Goal: Find specific page/section: Find specific page/section

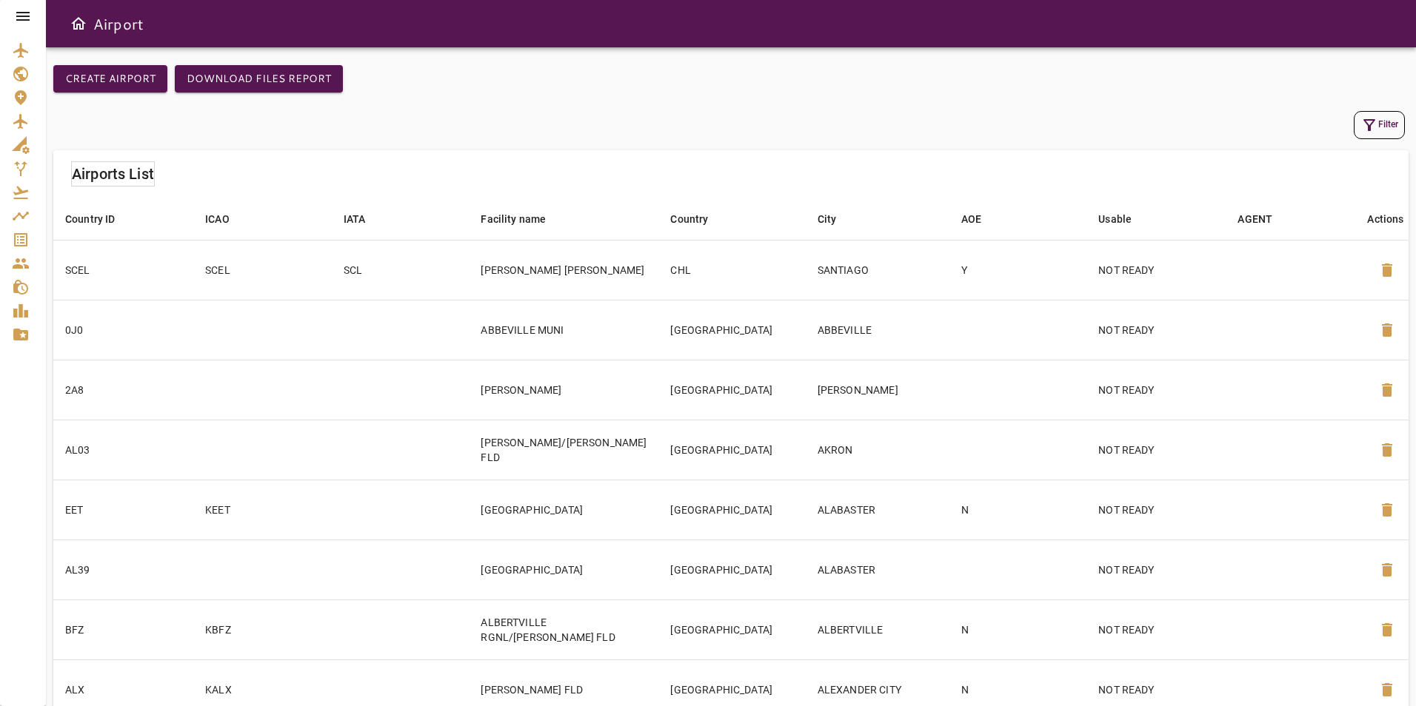
click at [35, 12] on div at bounding box center [23, 16] width 46 height 33
click at [28, 11] on icon at bounding box center [23, 16] width 18 height 18
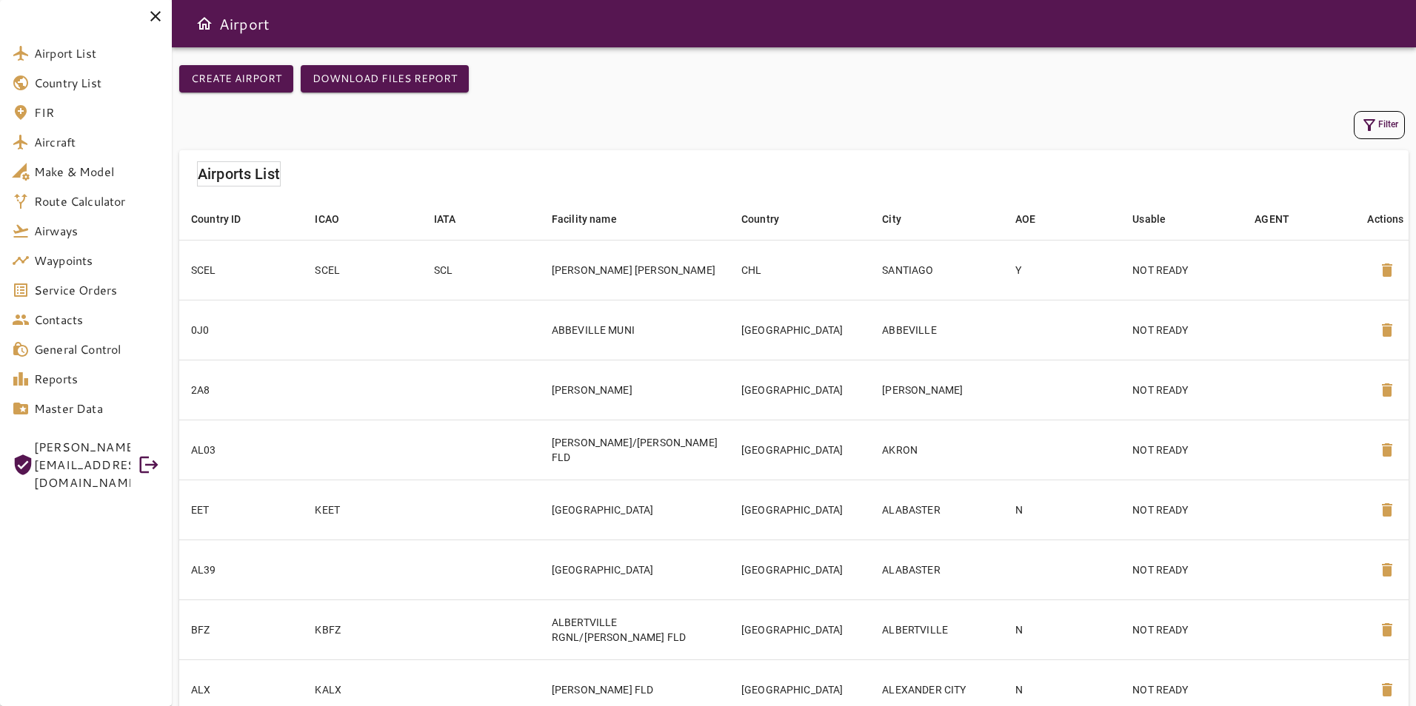
click at [133, 355] on span "General Control" at bounding box center [97, 350] width 126 height 18
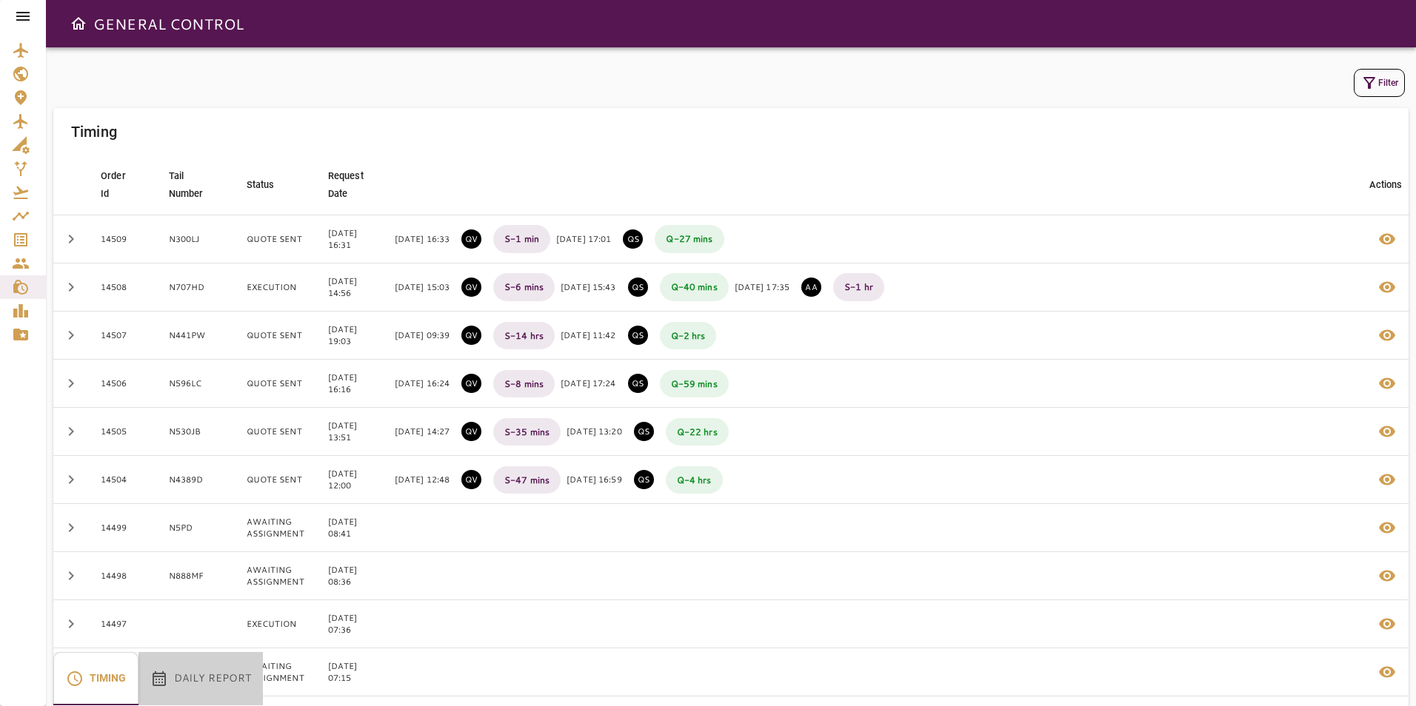
click at [198, 672] on button "Daily Report" at bounding box center [200, 678] width 124 height 53
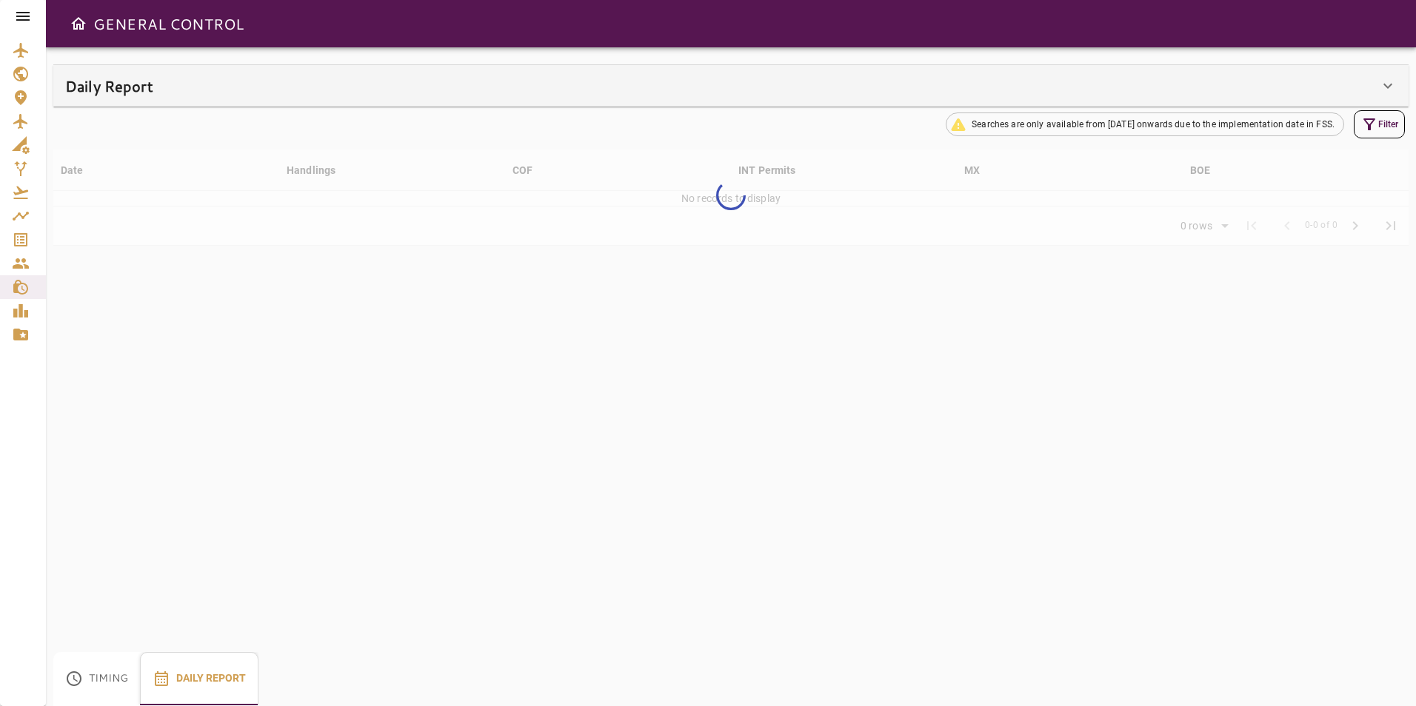
type input "**"
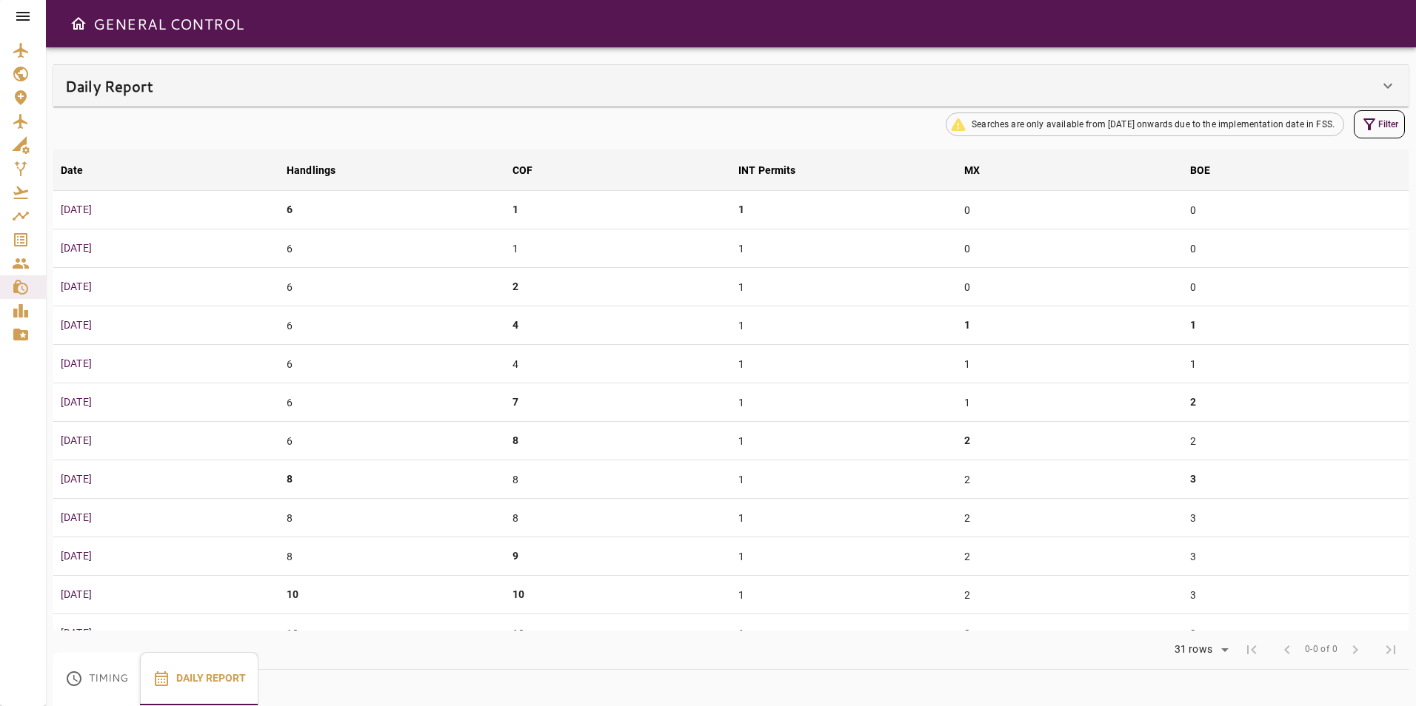
click at [1386, 94] on icon at bounding box center [1388, 86] width 18 height 18
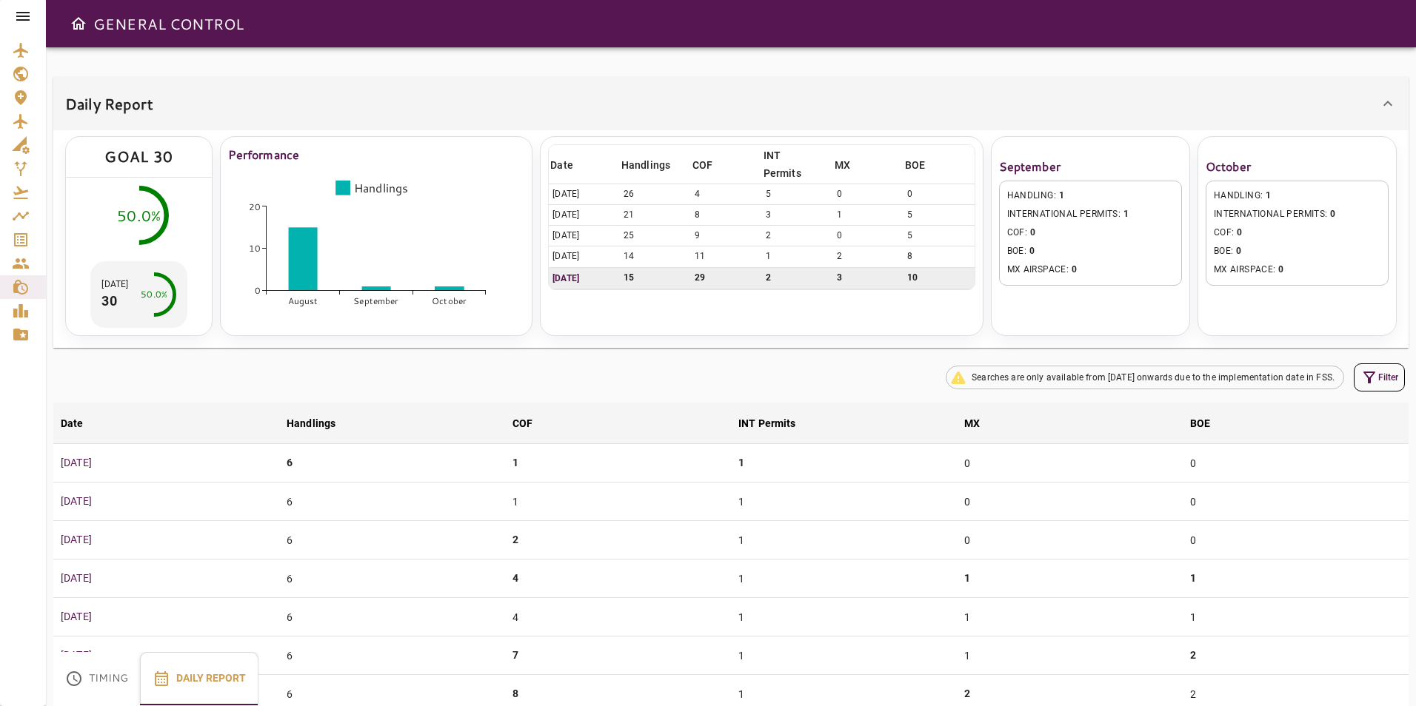
click at [668, 323] on div "Date arrow_downward Handlings arrow_downward COF arrow_downward INT Permits arr…" at bounding box center [761, 236] width 443 height 200
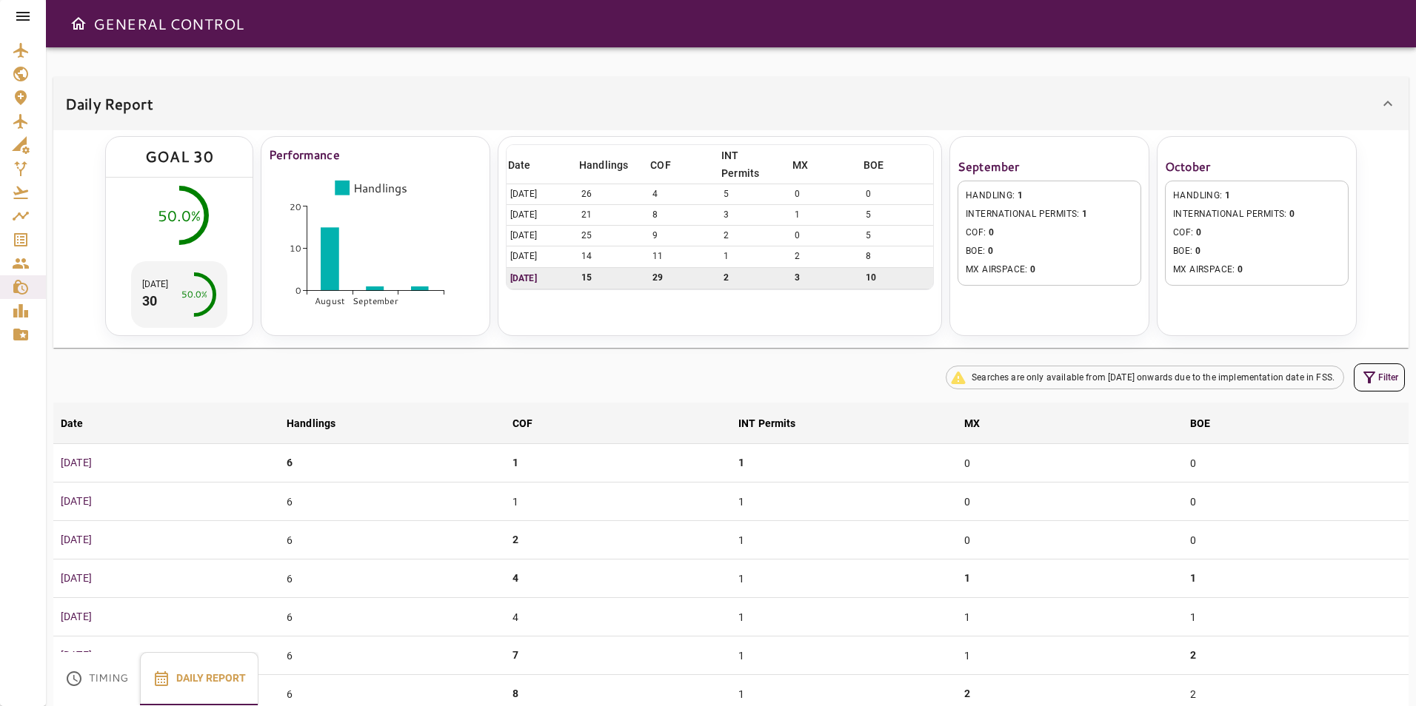
click at [25, 15] on icon at bounding box center [23, 16] width 18 height 18
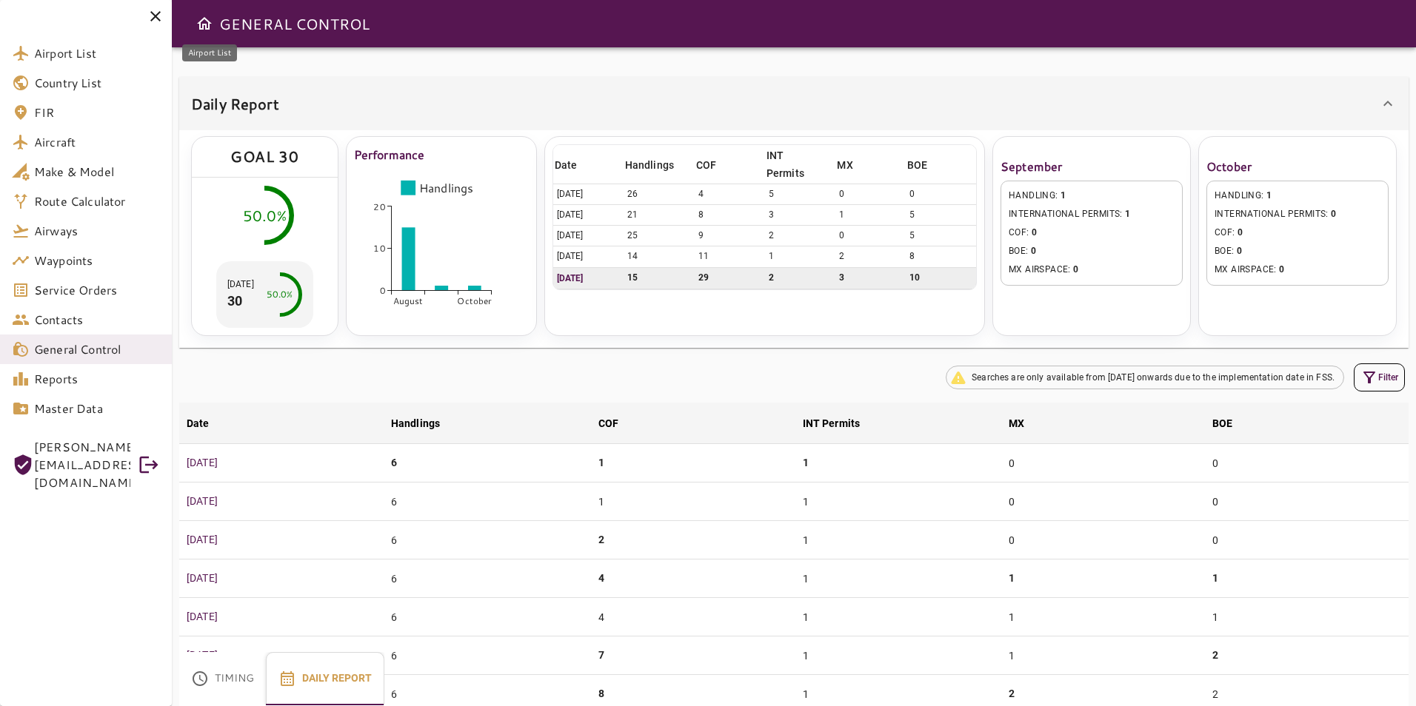
click at [78, 61] on span "Airport List" at bounding box center [97, 53] width 126 height 18
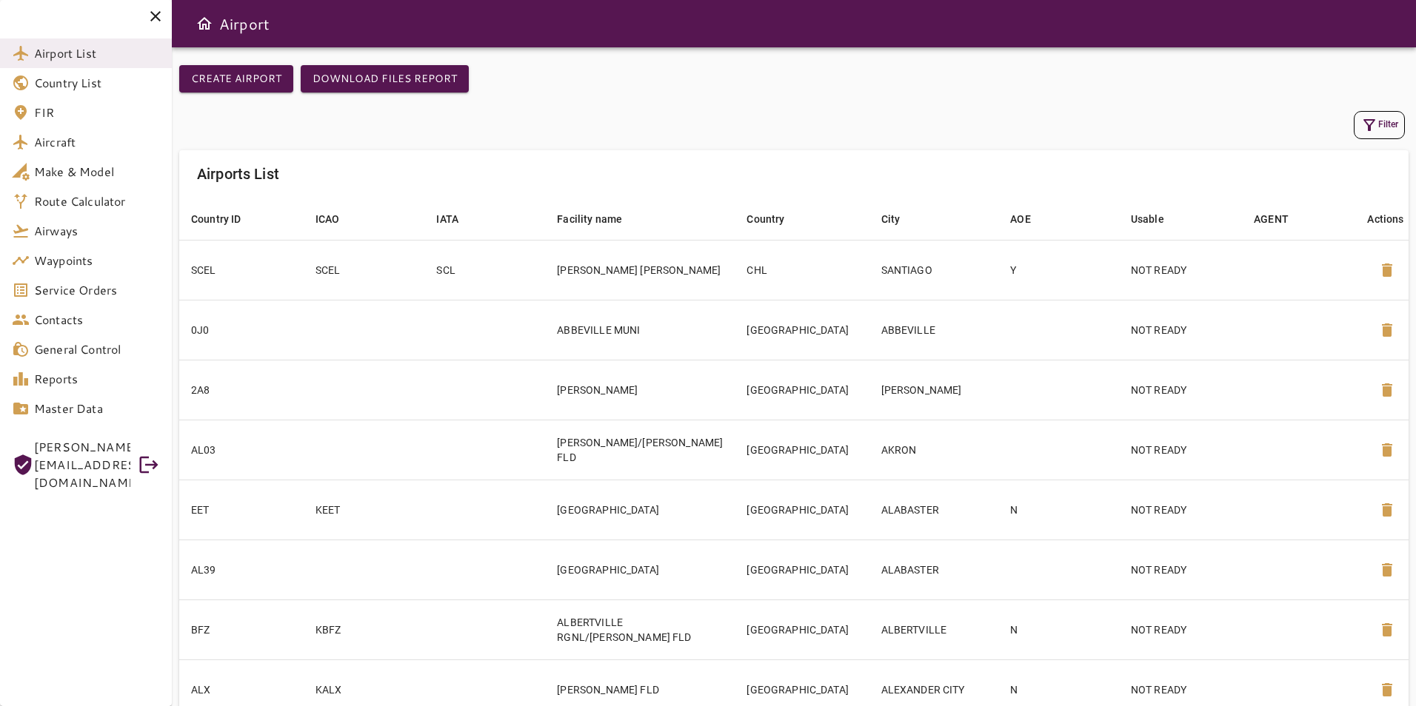
click at [1385, 129] on button "Filter" at bounding box center [1379, 125] width 51 height 28
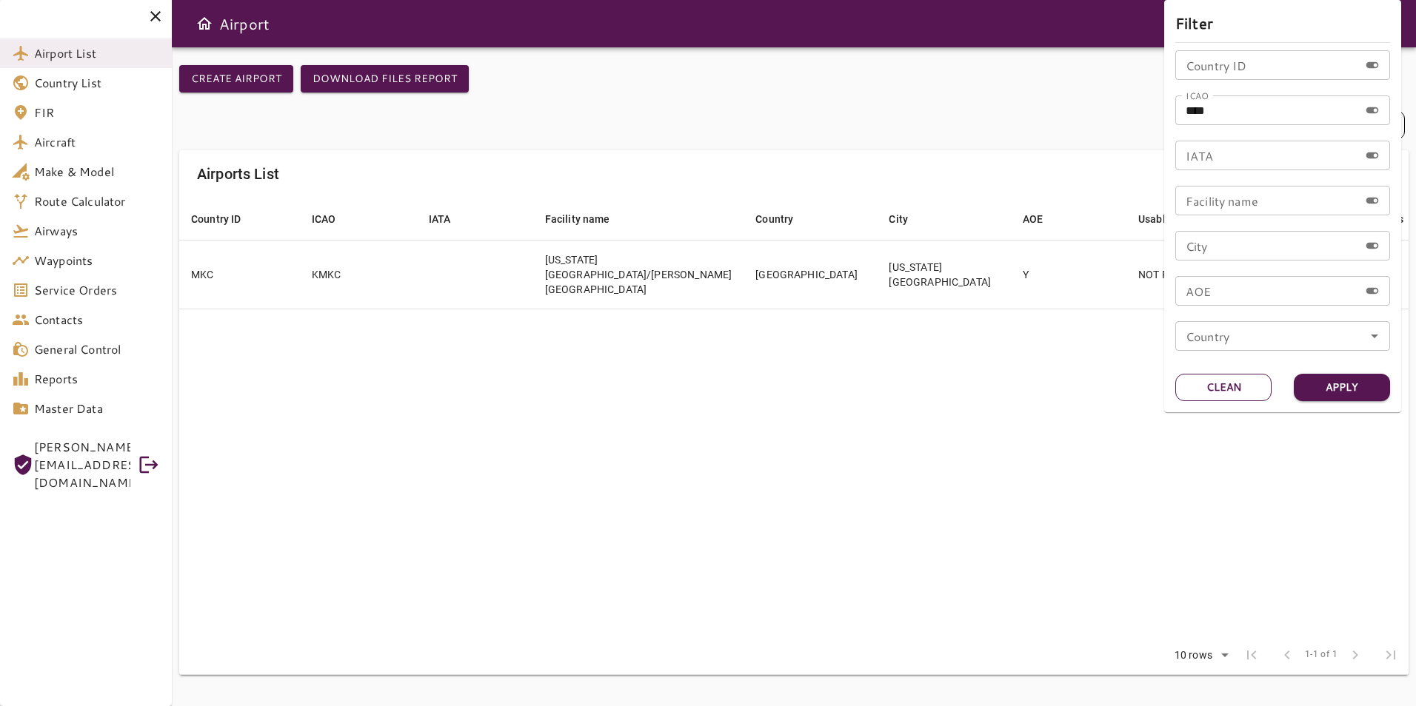
click at [1238, 401] on button "Clean" at bounding box center [1223, 387] width 96 height 27
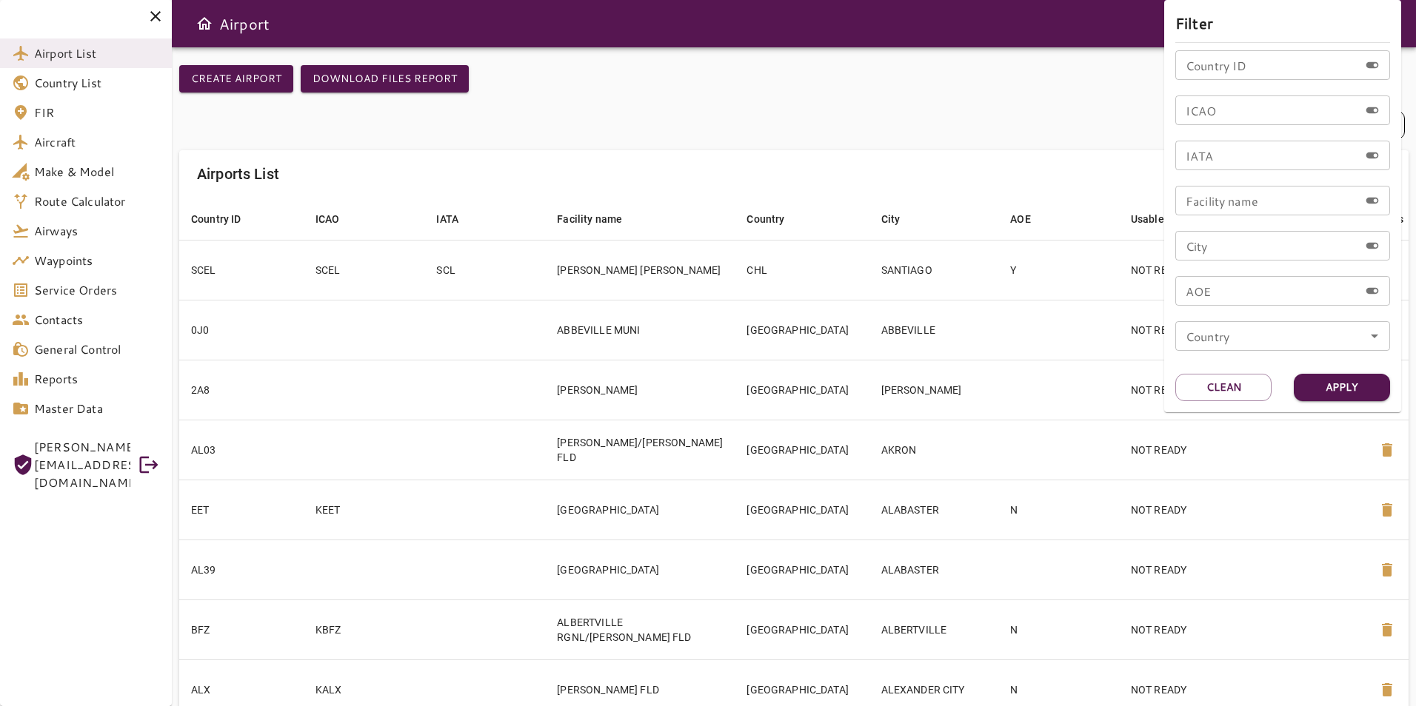
click at [1245, 133] on div "Country ID Country ID ICAO ICAO IATA IATA Facility name Facility name City City…" at bounding box center [1282, 206] width 215 height 313
click at [1248, 121] on input "ICAO" at bounding box center [1267, 111] width 184 height 30
type input "****"
click at [1337, 392] on button "Apply" at bounding box center [1342, 387] width 96 height 27
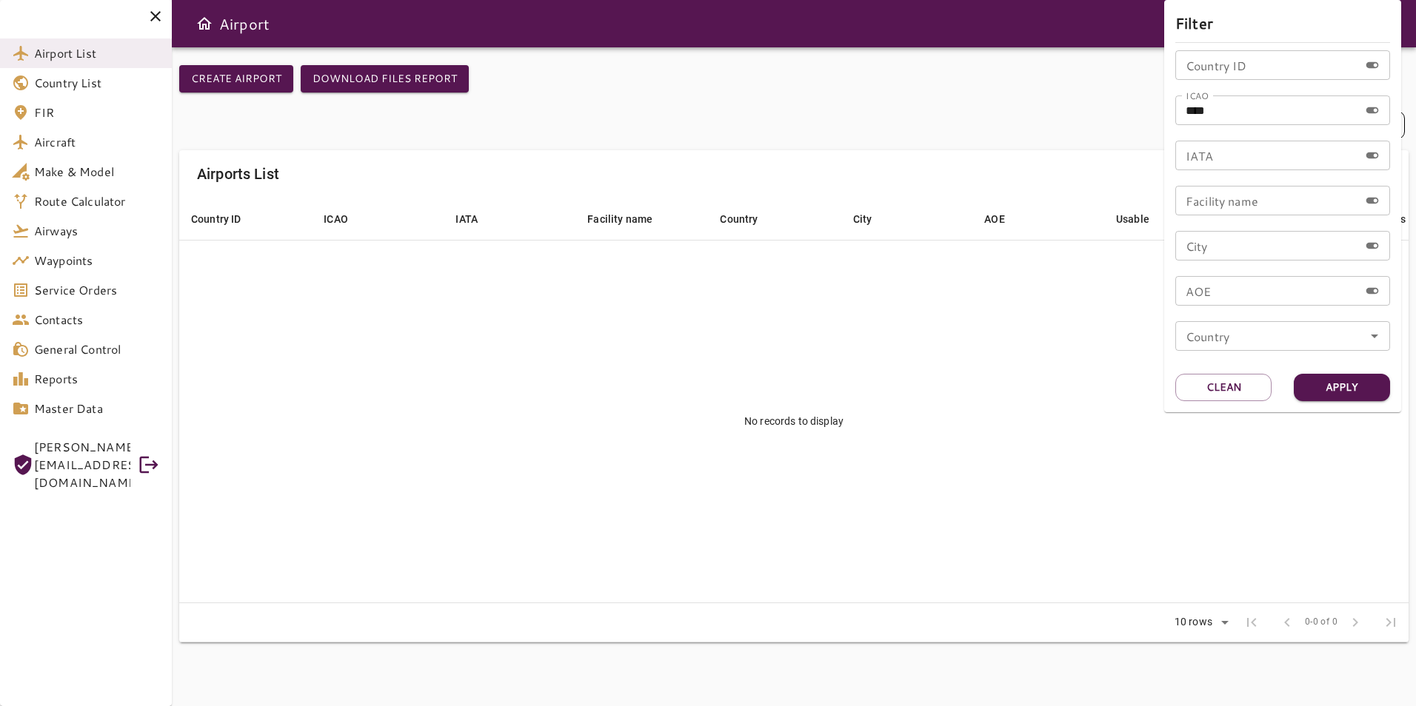
click at [944, 413] on div at bounding box center [708, 353] width 1416 height 706
